Goal: Task Accomplishment & Management: Use online tool/utility

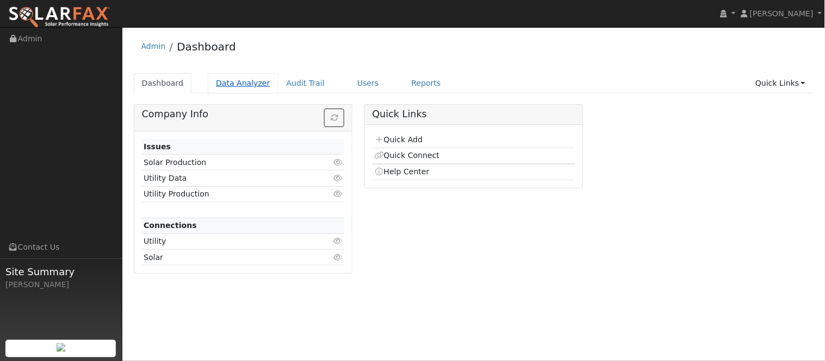
click at [226, 83] on link "Data Analyzer" at bounding box center [243, 83] width 71 height 20
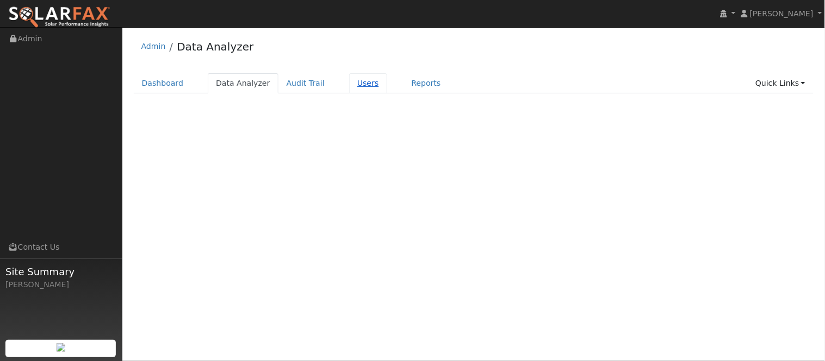
click at [353, 83] on link "Users" at bounding box center [368, 83] width 38 height 20
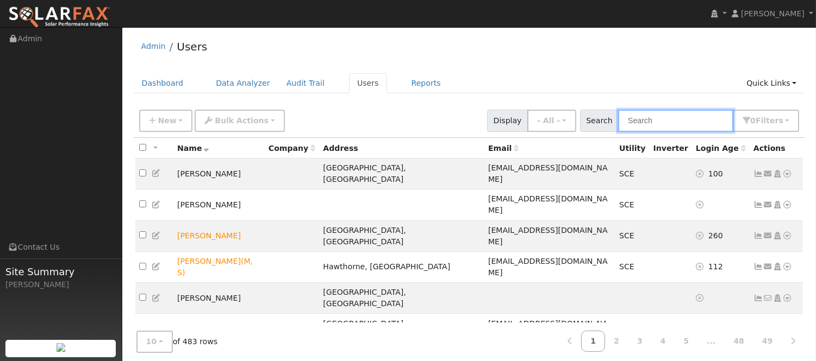
click at [711, 122] on input "text" at bounding box center [675, 121] width 115 height 22
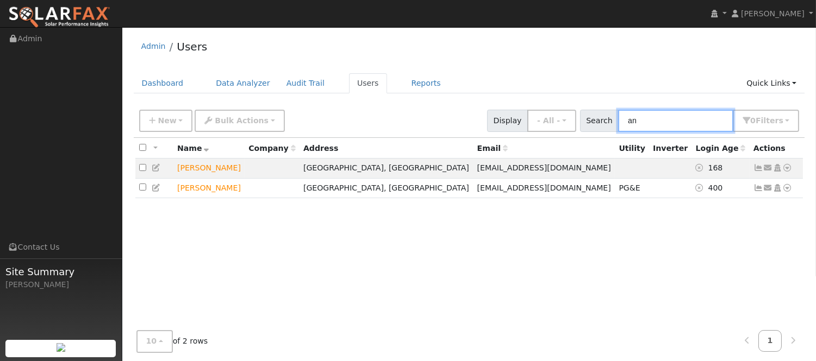
type input "a"
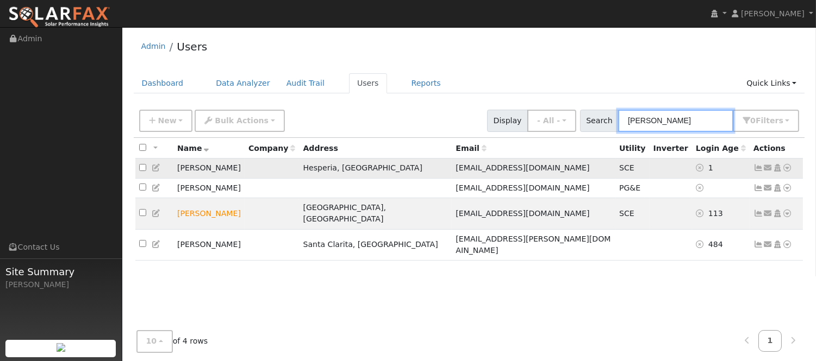
type input "irma"
click at [758, 172] on icon at bounding box center [758, 168] width 10 height 8
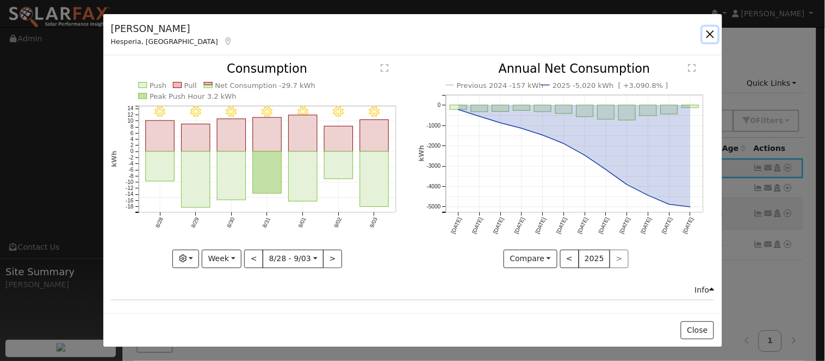
drag, startPoint x: 710, startPoint y: 36, endPoint x: 746, endPoint y: 65, distance: 46.4
click at [710, 36] on button "button" at bounding box center [709, 34] width 15 height 15
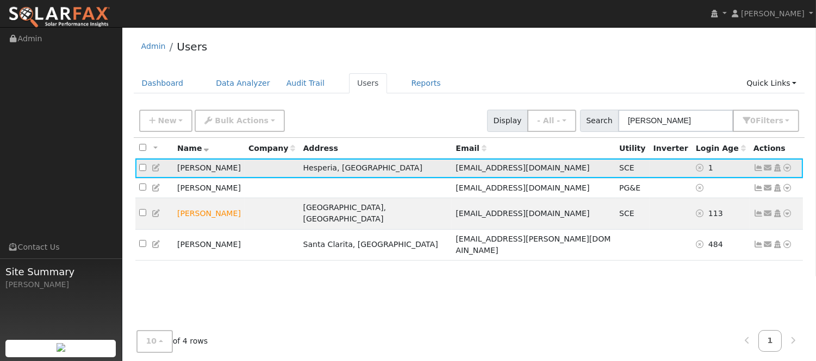
click at [791, 169] on icon at bounding box center [788, 168] width 10 height 8
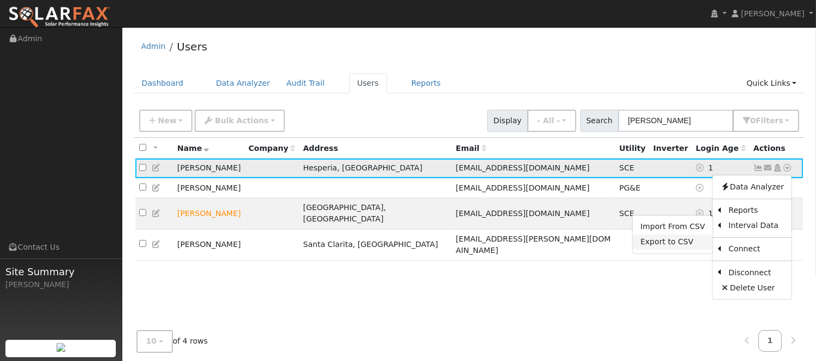
click at [685, 247] on link "Export to CSV" at bounding box center [673, 242] width 80 height 15
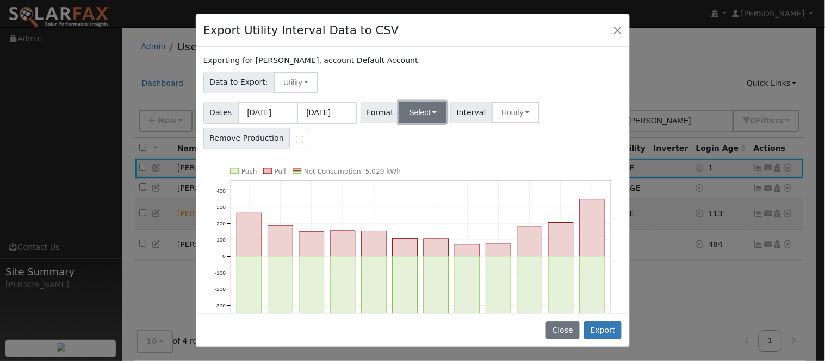
click at [426, 115] on button "Select" at bounding box center [422, 113] width 47 height 22
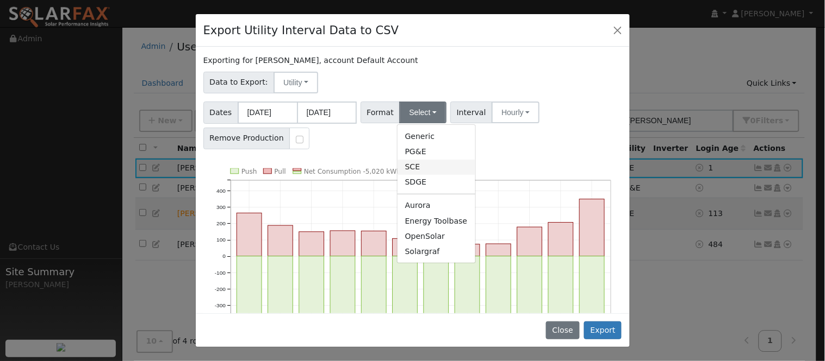
click at [435, 173] on link "SCE" at bounding box center [436, 167] width 78 height 15
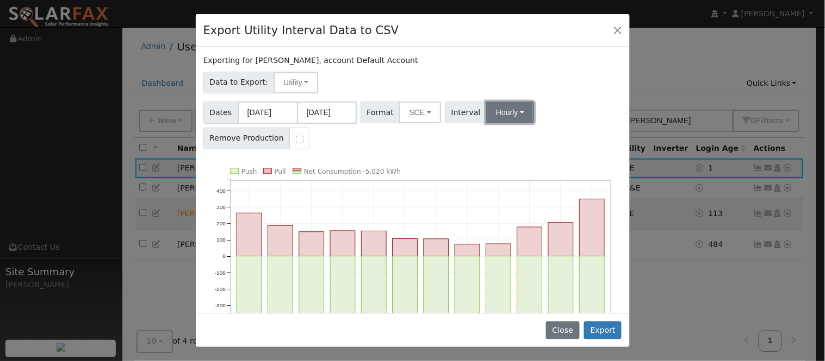
click at [507, 113] on button "Hourly" at bounding box center [510, 113] width 48 height 22
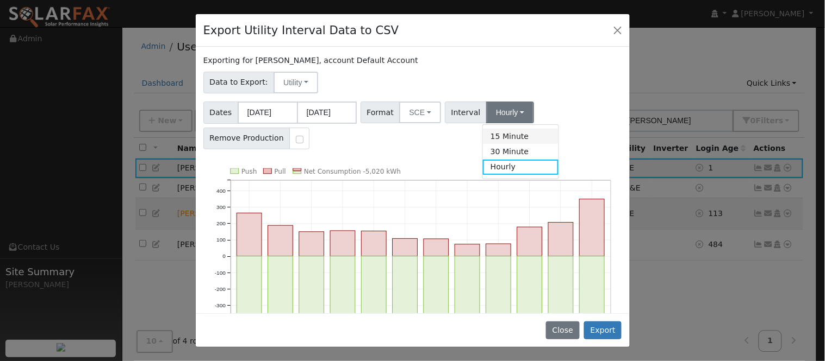
click at [521, 139] on link "15 Minute" at bounding box center [521, 136] width 76 height 15
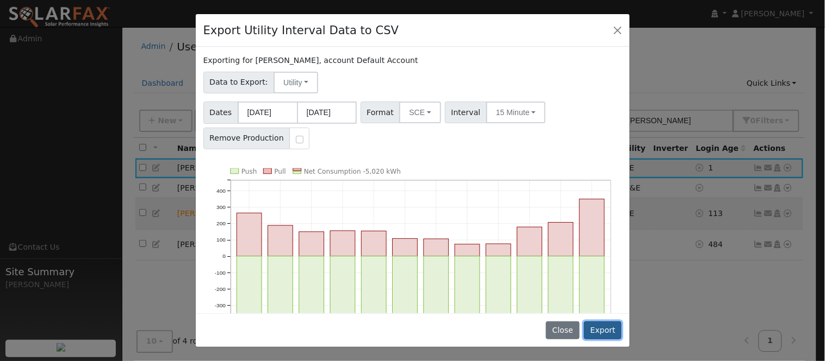
click at [606, 332] on button "Export" at bounding box center [603, 331] width 38 height 18
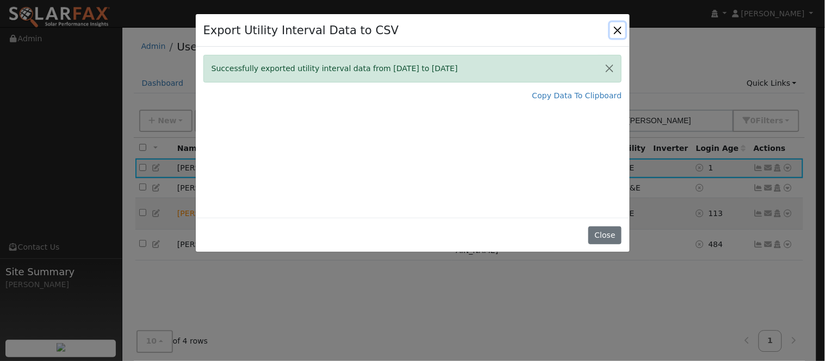
click at [617, 28] on button "Close" at bounding box center [617, 29] width 15 height 15
